Goal: Task Accomplishment & Management: Use online tool/utility

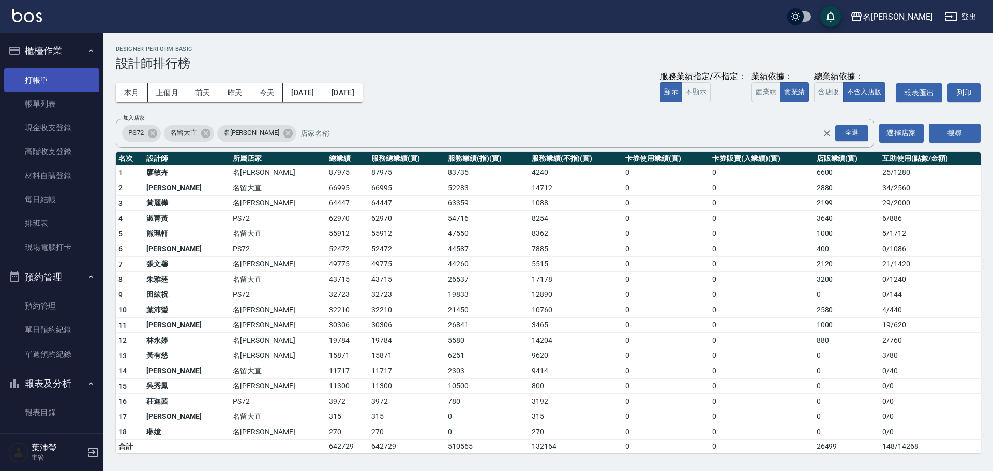
click at [52, 79] on link "打帳單" at bounding box center [51, 80] width 95 height 24
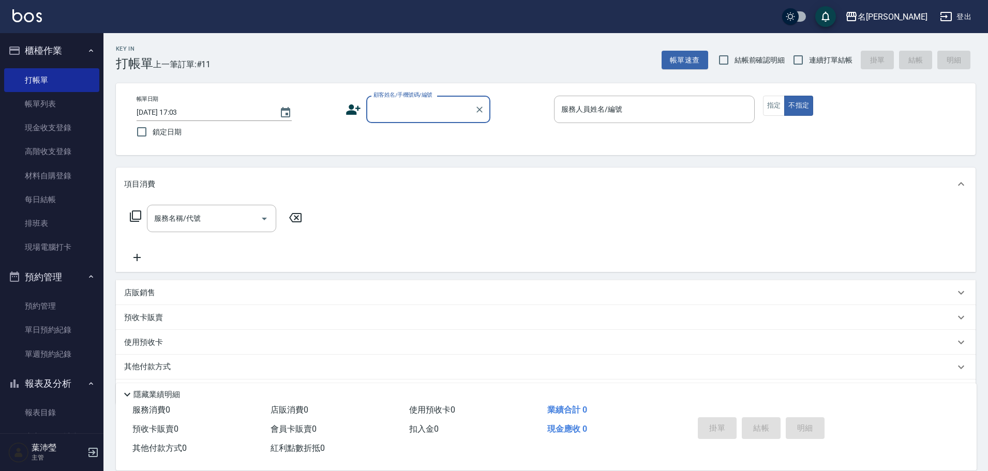
click at [403, 120] on div "顧客姓名/手機號碼/編號" at bounding box center [428, 109] width 124 height 27
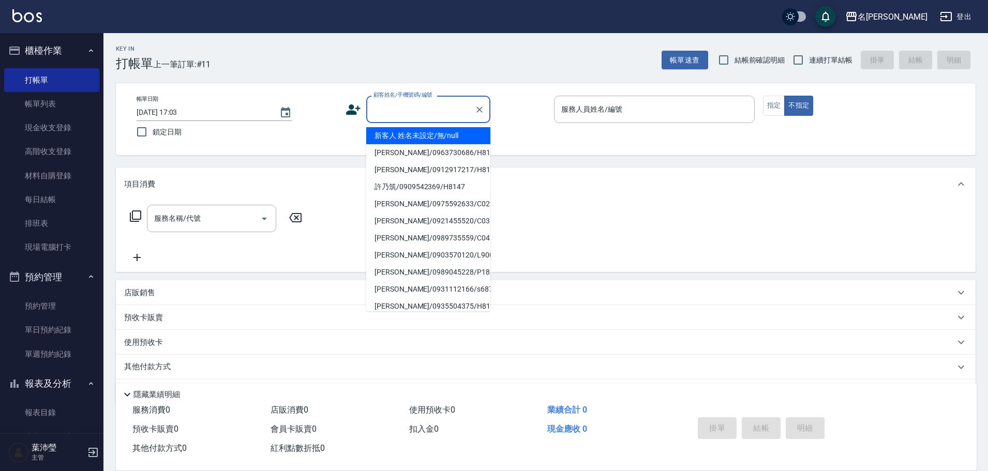
click at [404, 139] on li "新客人 姓名未設定/無/null" at bounding box center [428, 135] width 124 height 17
type input "新客人 姓名未設定/無/null"
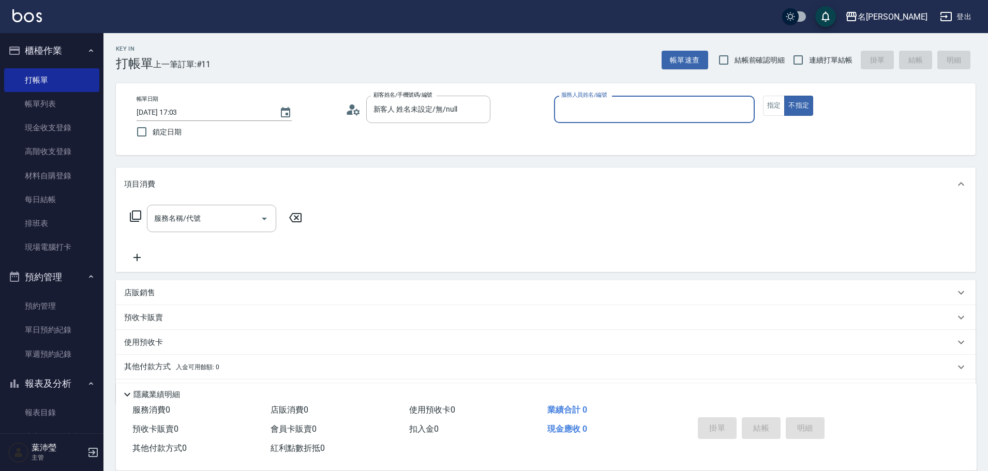
click at [701, 119] on div "服務人員姓名/編號" at bounding box center [654, 109] width 201 height 27
type input "小龍-9"
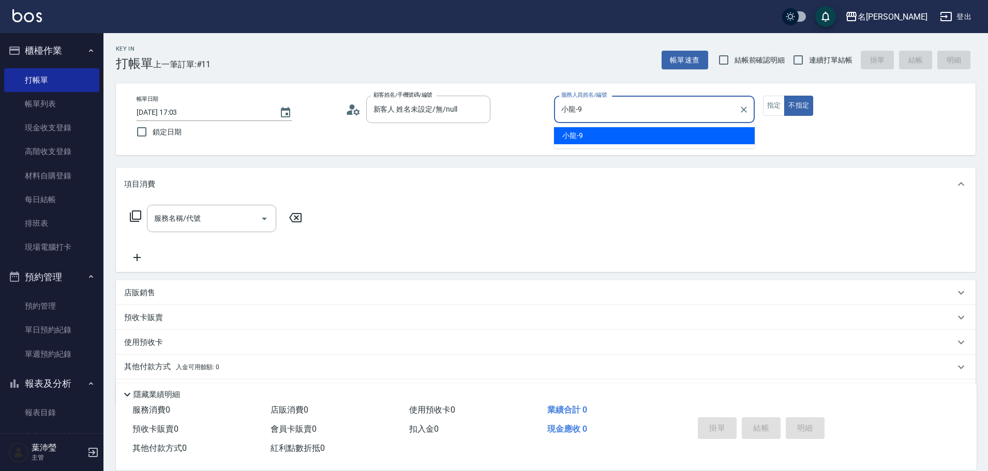
type button "false"
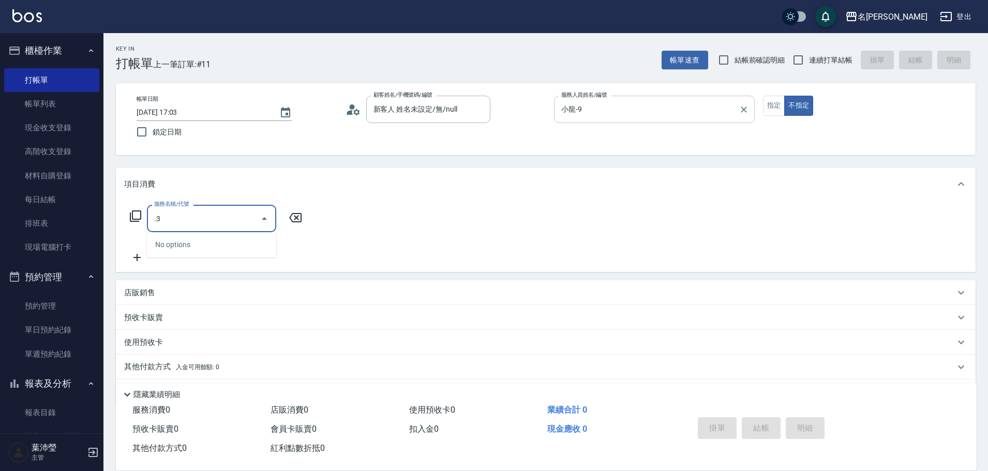
type input "."
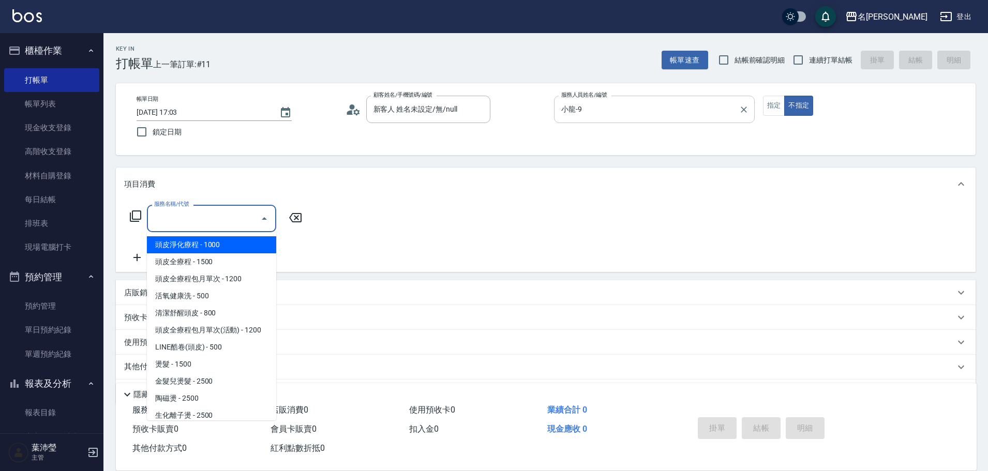
type input "0"
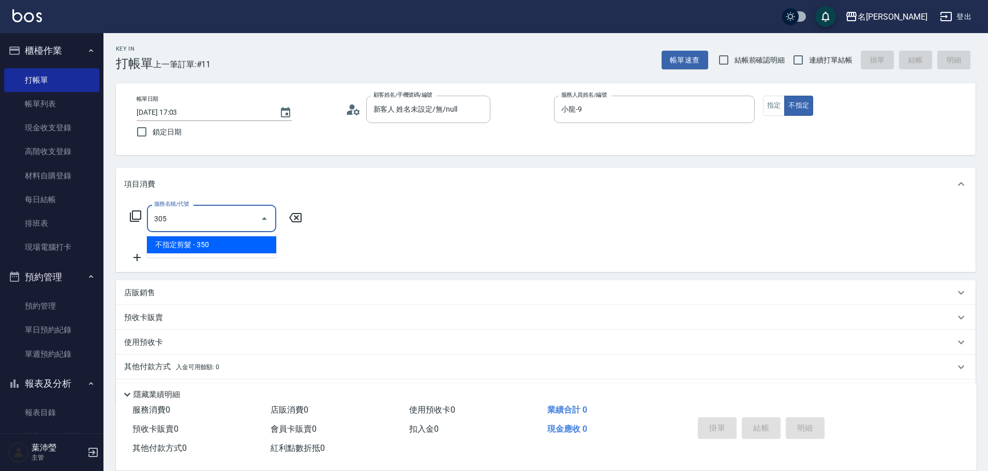
type input "不指定剪髮(305)"
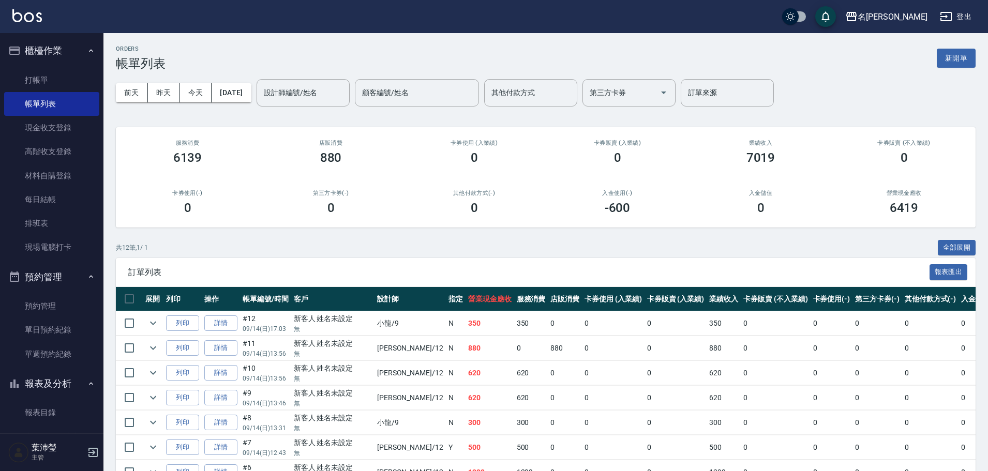
click at [655, 65] on div "ORDERS 帳單列表 新開單" at bounding box center [546, 58] width 860 height 25
